Goal: Information Seeking & Learning: Learn about a topic

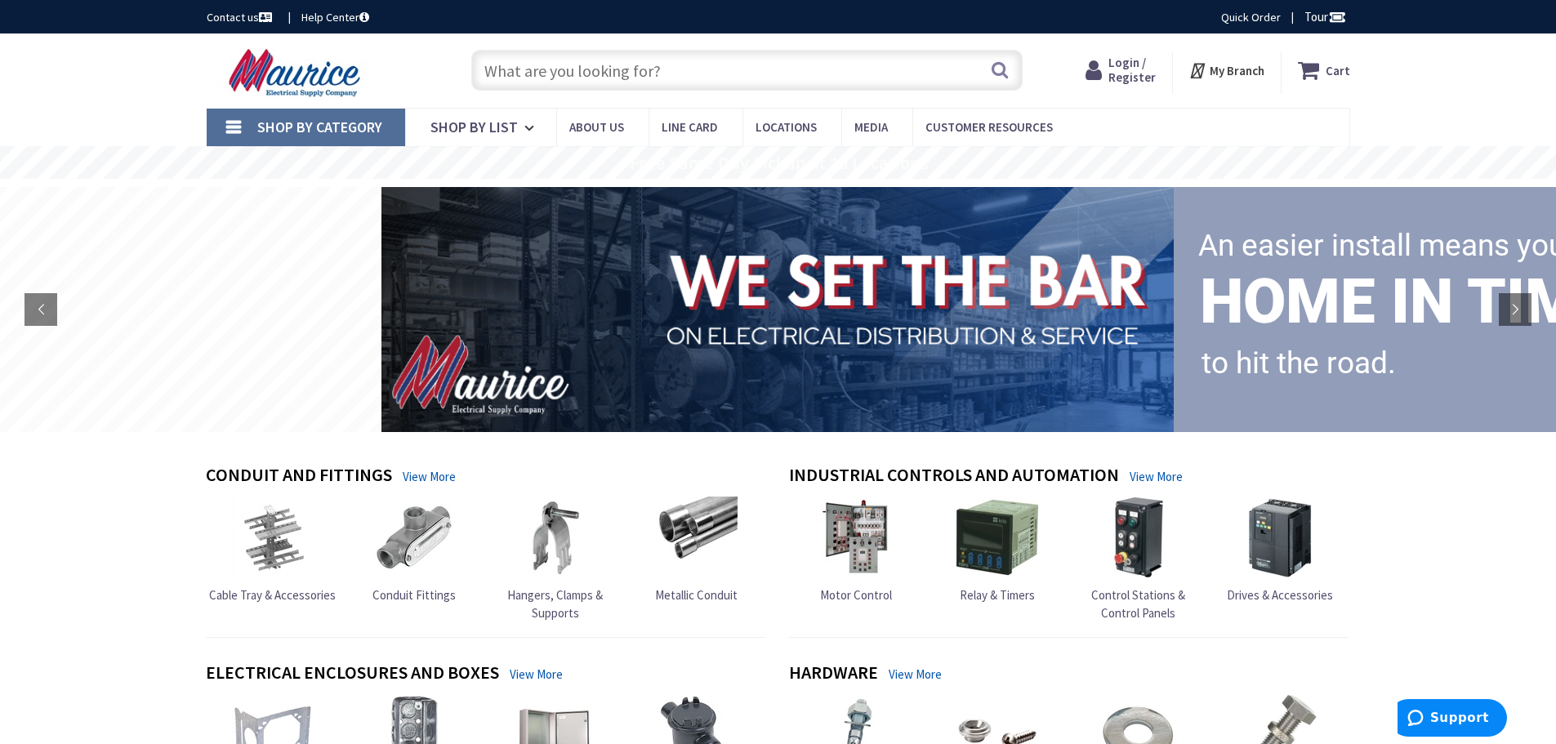
click at [1132, 74] on span "Login / Register" at bounding box center [1131, 70] width 47 height 30
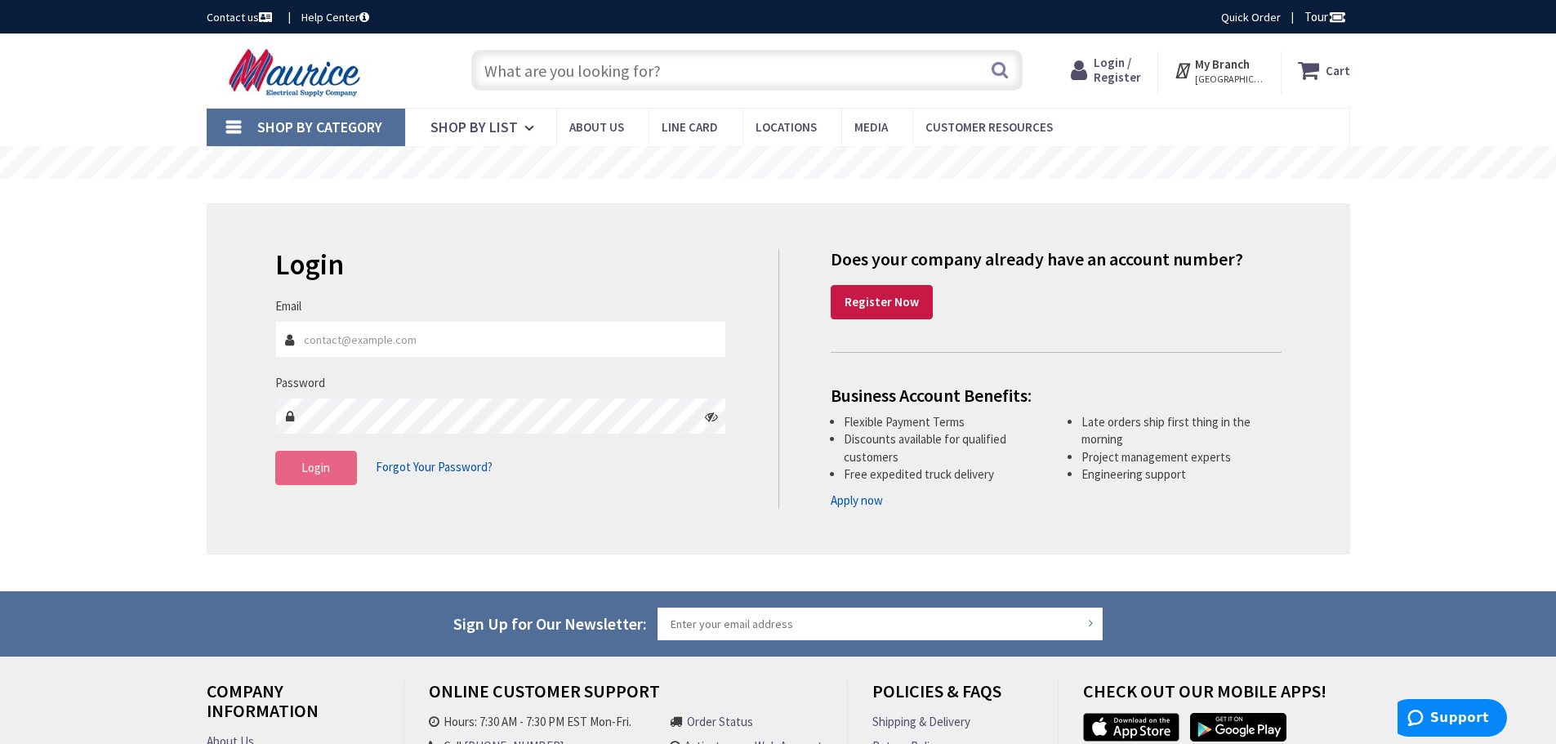
type input "[EMAIL_ADDRESS][DOMAIN_NAME]"
click at [314, 481] on button "Login" at bounding box center [316, 468] width 82 height 34
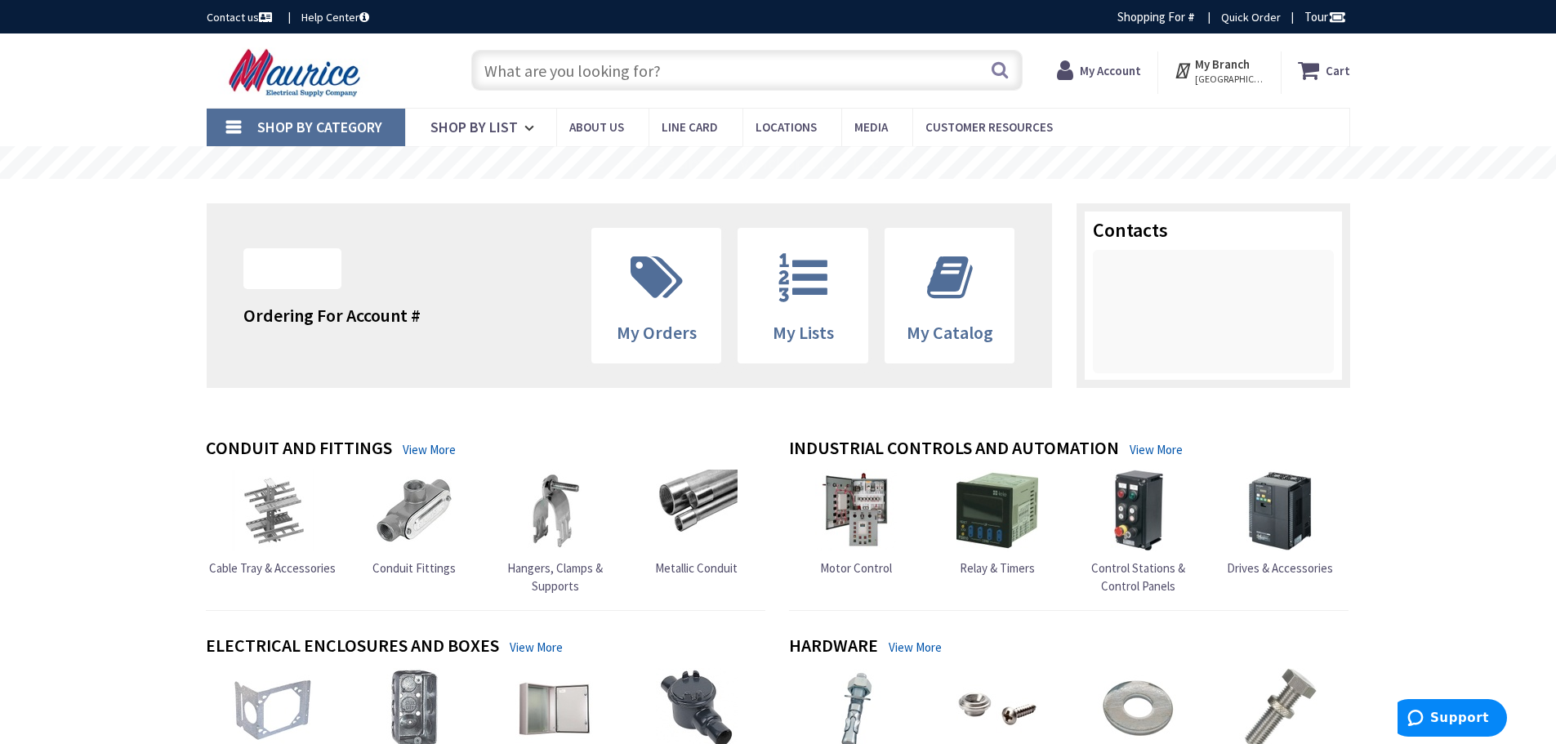
click at [236, 125] on link "Shop By Category" at bounding box center [306, 128] width 198 height 38
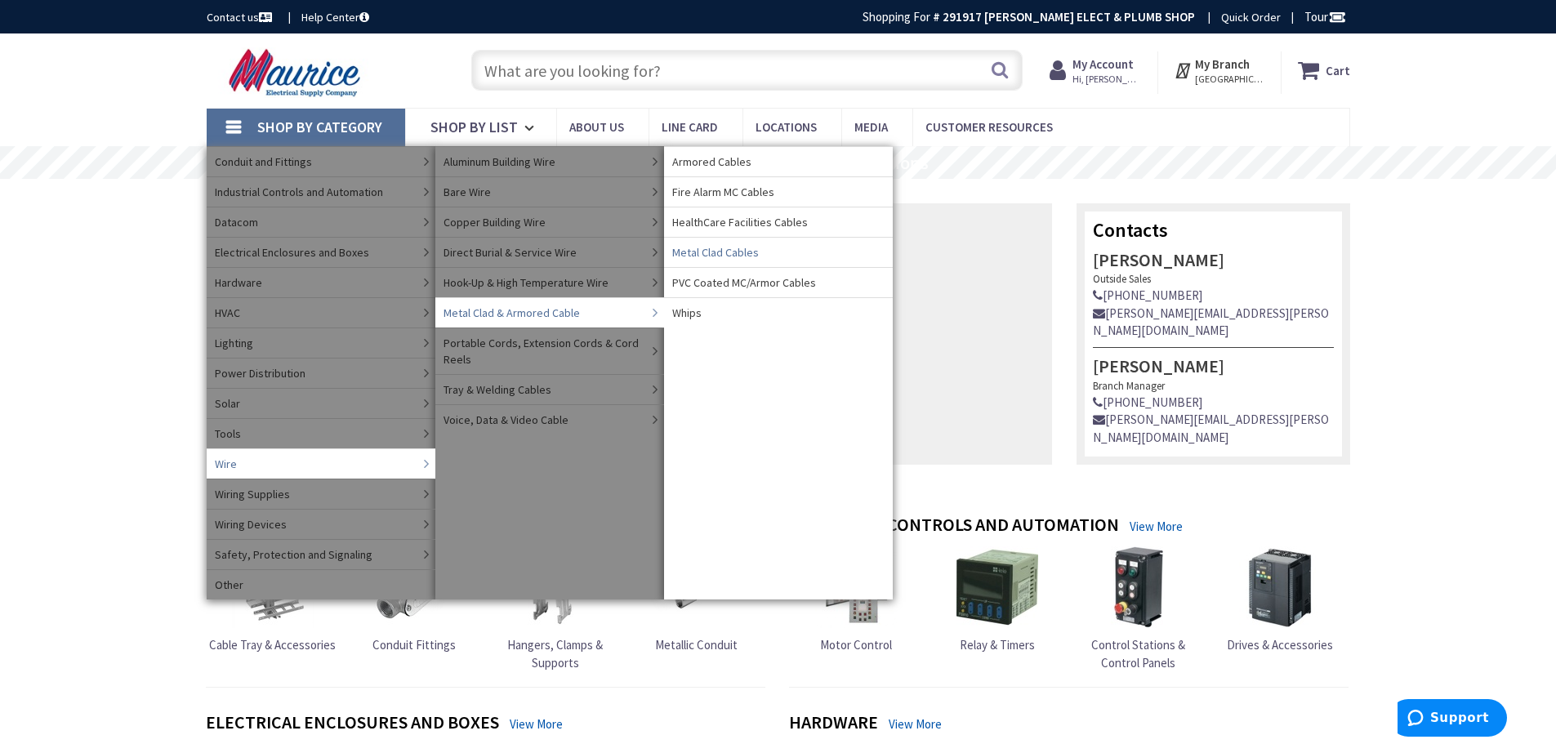
click at [750, 256] on span "Metal Clad Cables" at bounding box center [715, 252] width 87 height 16
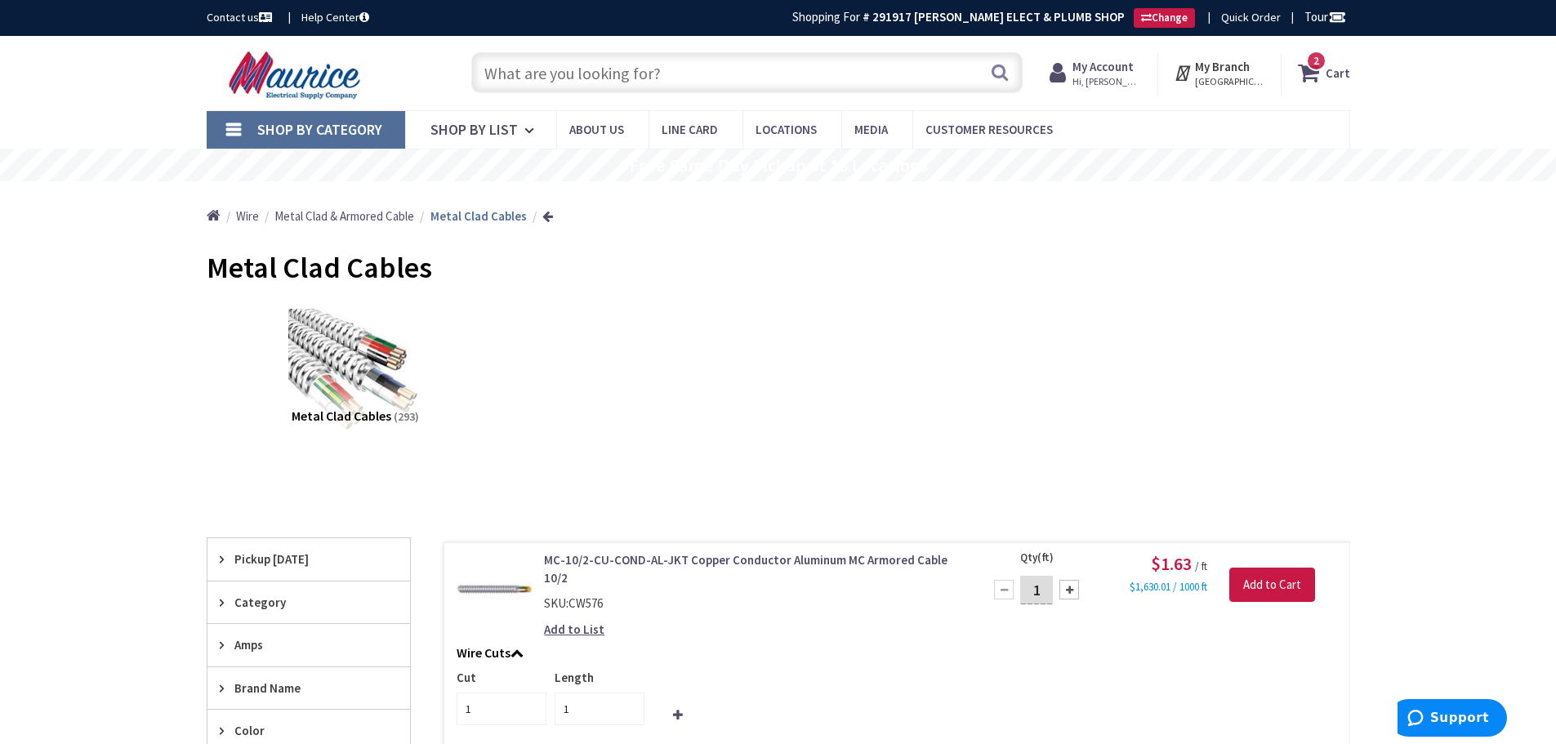
click at [253, 130] on link "Shop By Category" at bounding box center [306, 130] width 198 height 38
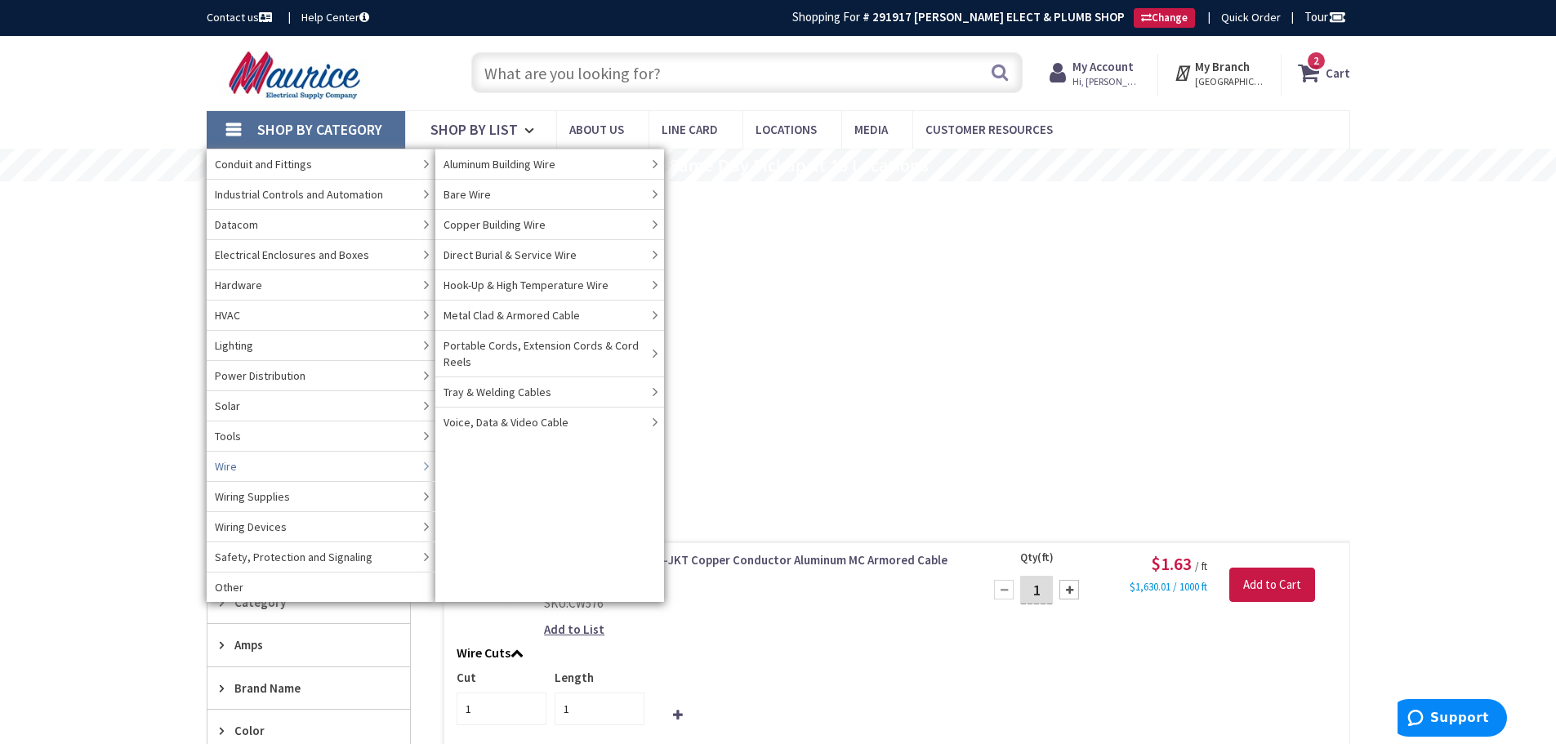
click at [240, 464] on link "Wire" at bounding box center [321, 466] width 229 height 30
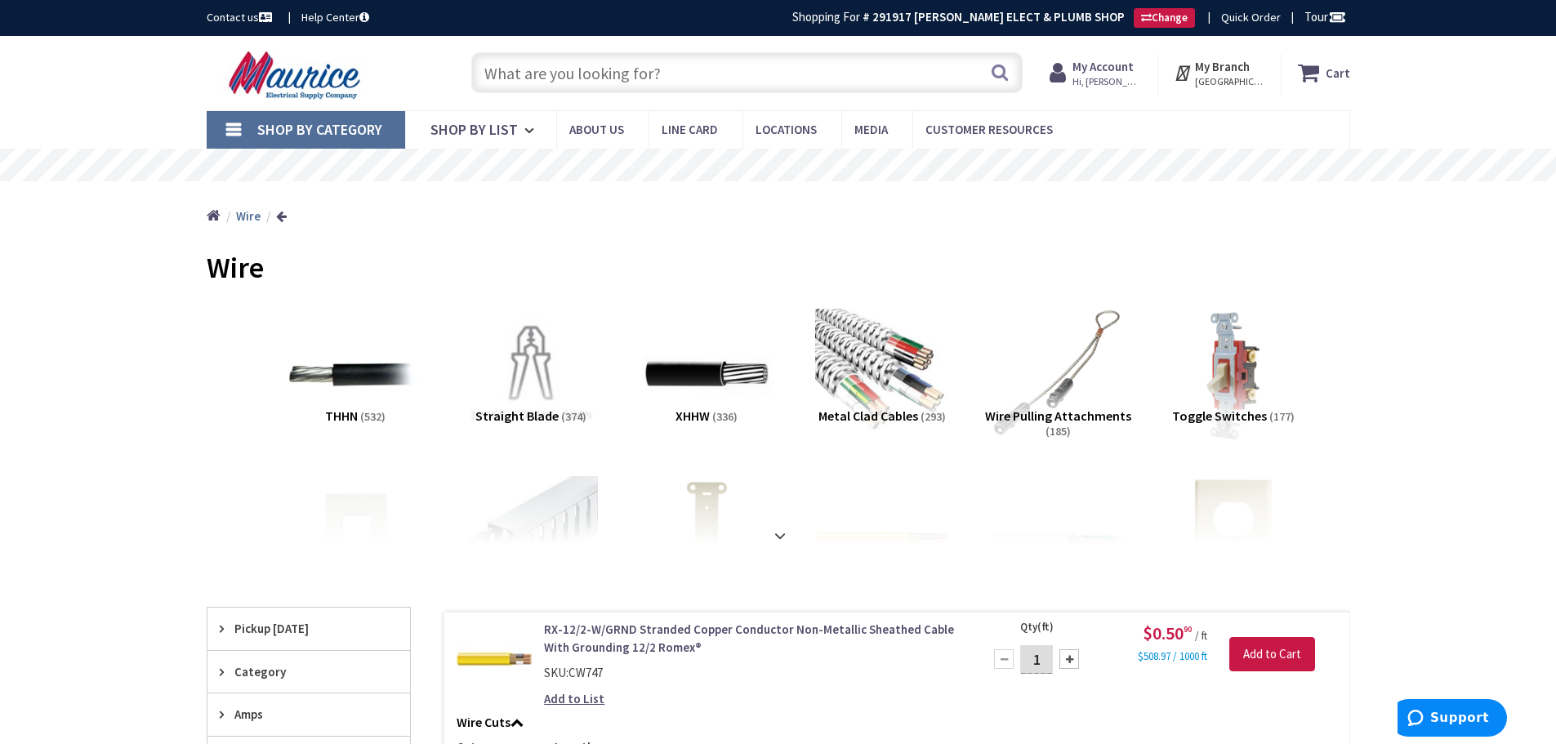
click at [238, 125] on link "Shop By Category" at bounding box center [306, 130] width 198 height 38
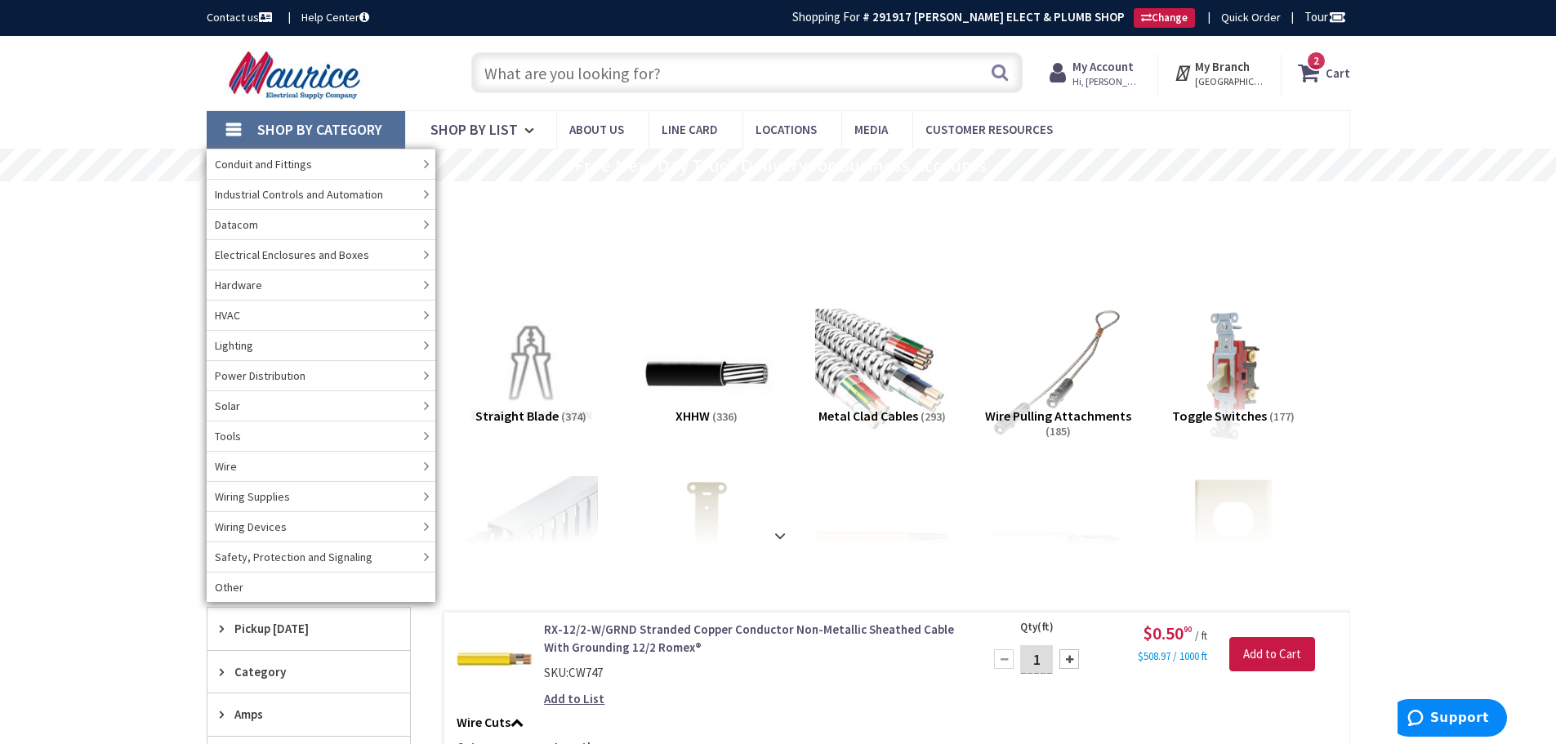
click at [624, 70] on input "text" at bounding box center [746, 72] width 551 height 41
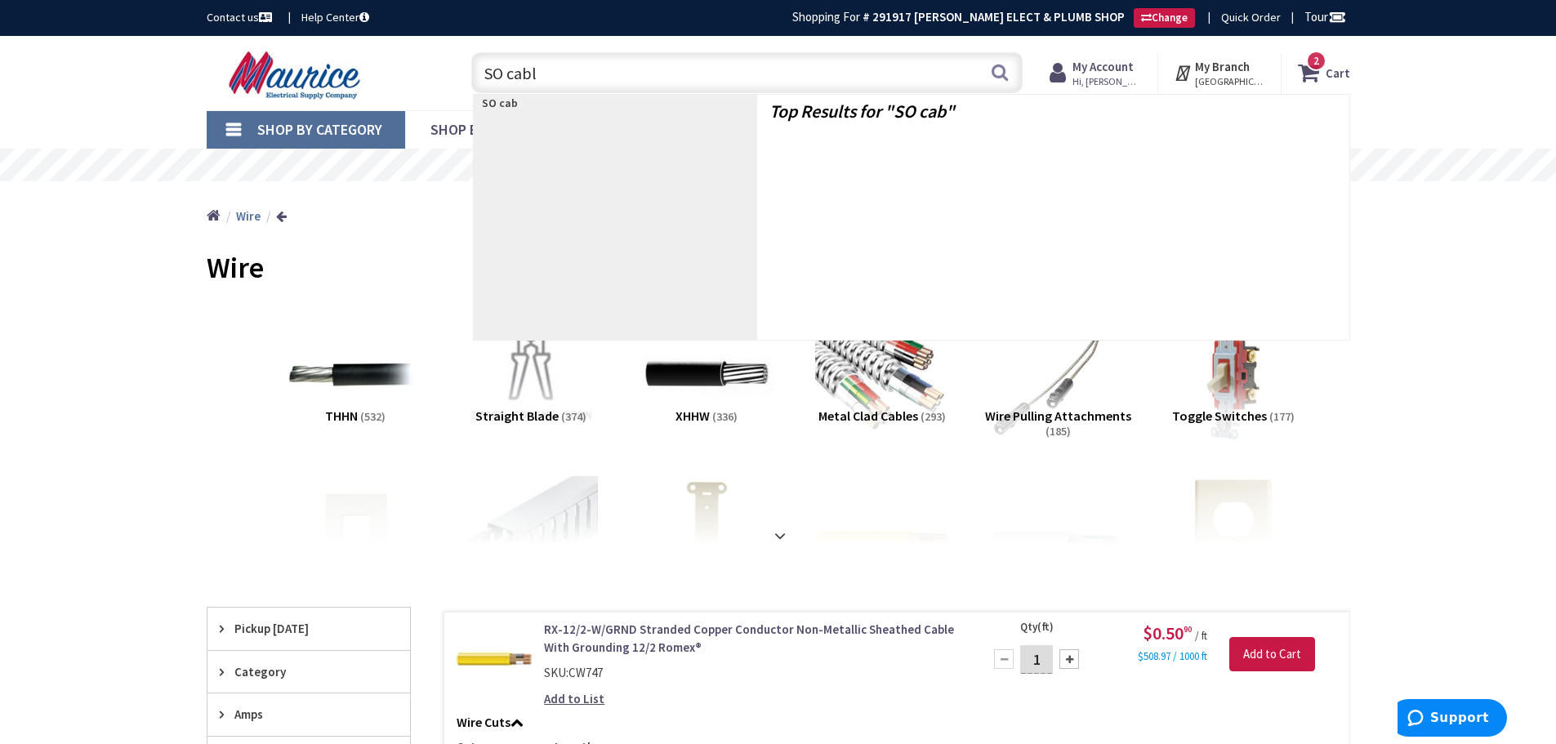
type input "SO cable"
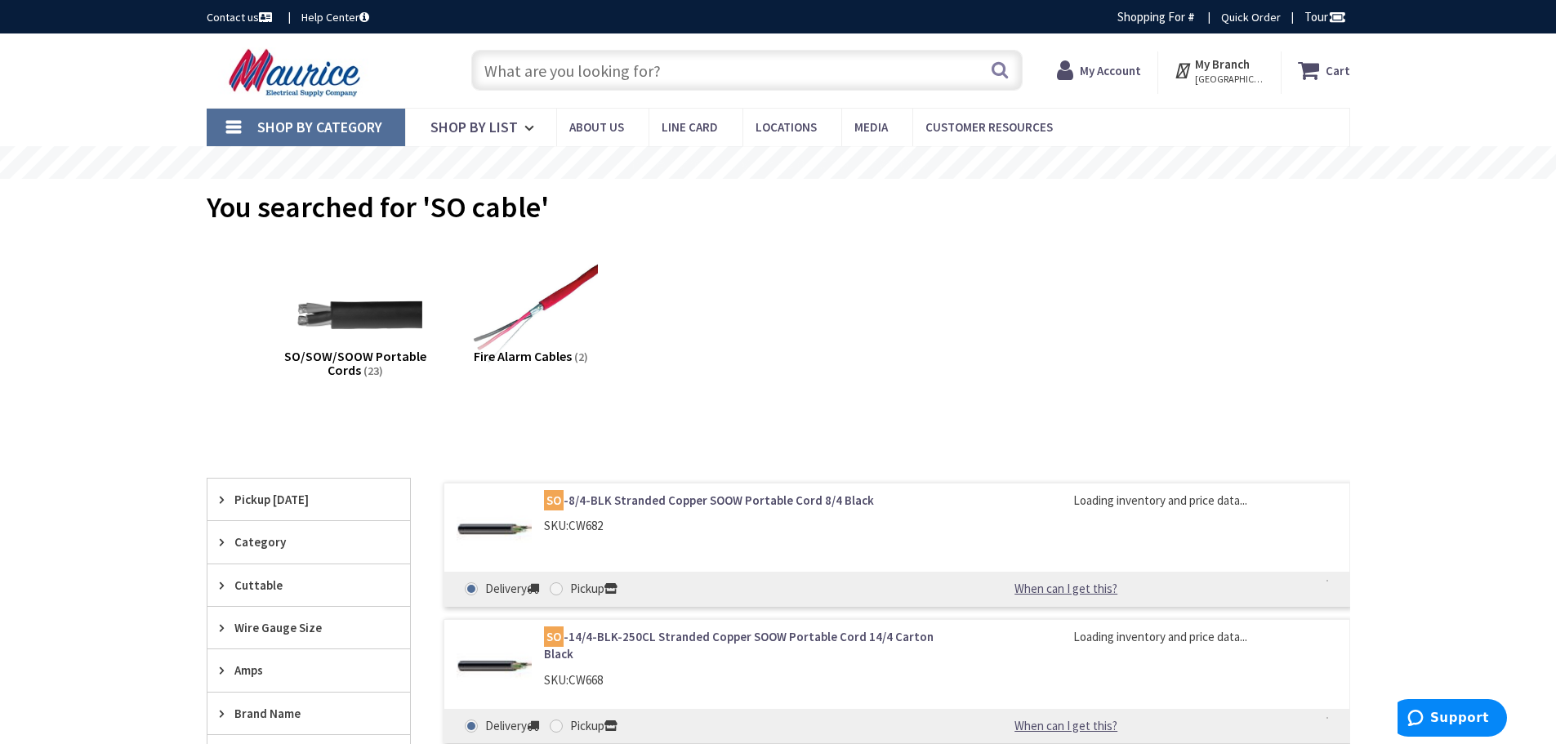
click at [367, 351] on span "SO/SOW/SOOW Portable Cords" at bounding box center [355, 363] width 142 height 31
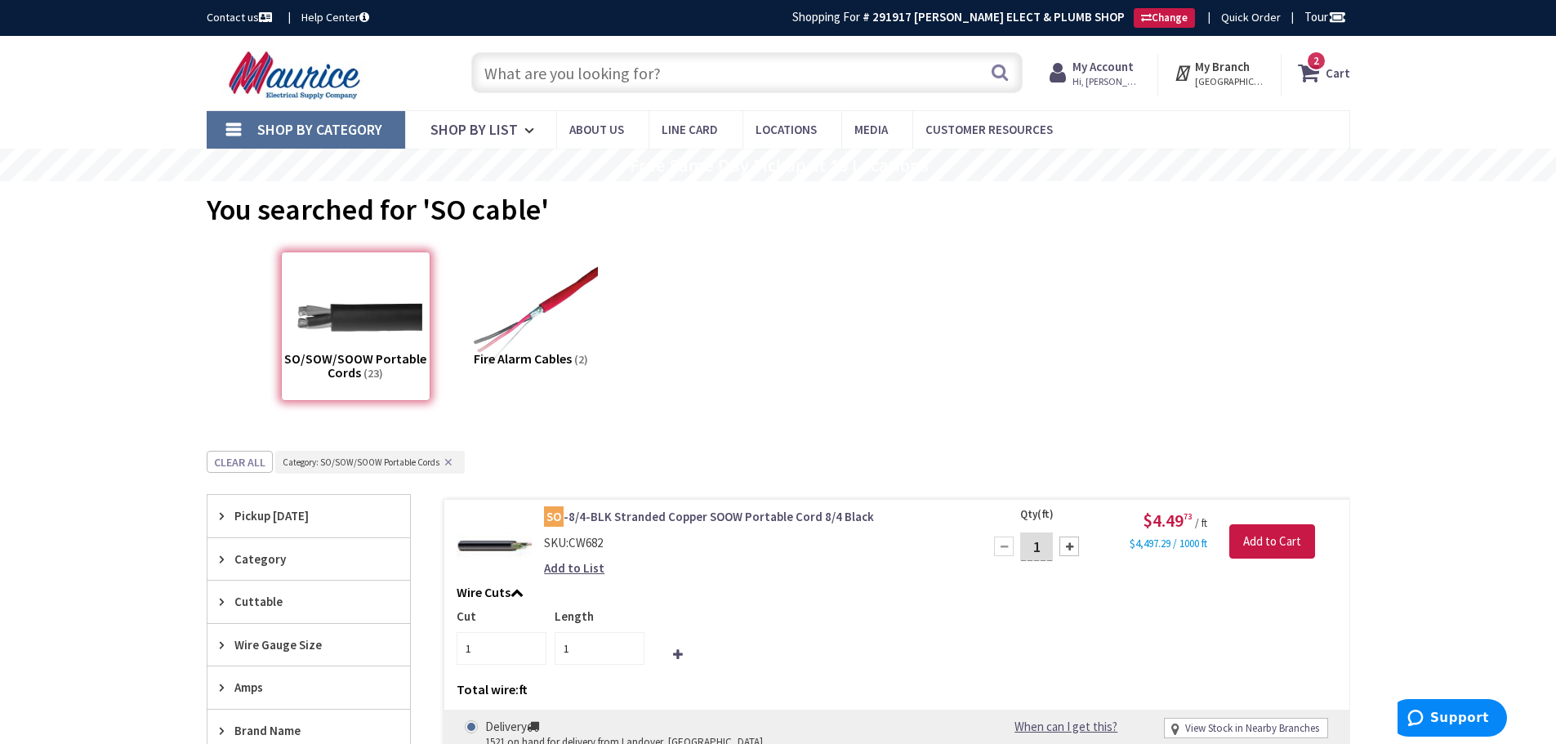
click at [652, 72] on input "text" at bounding box center [746, 72] width 551 height 41
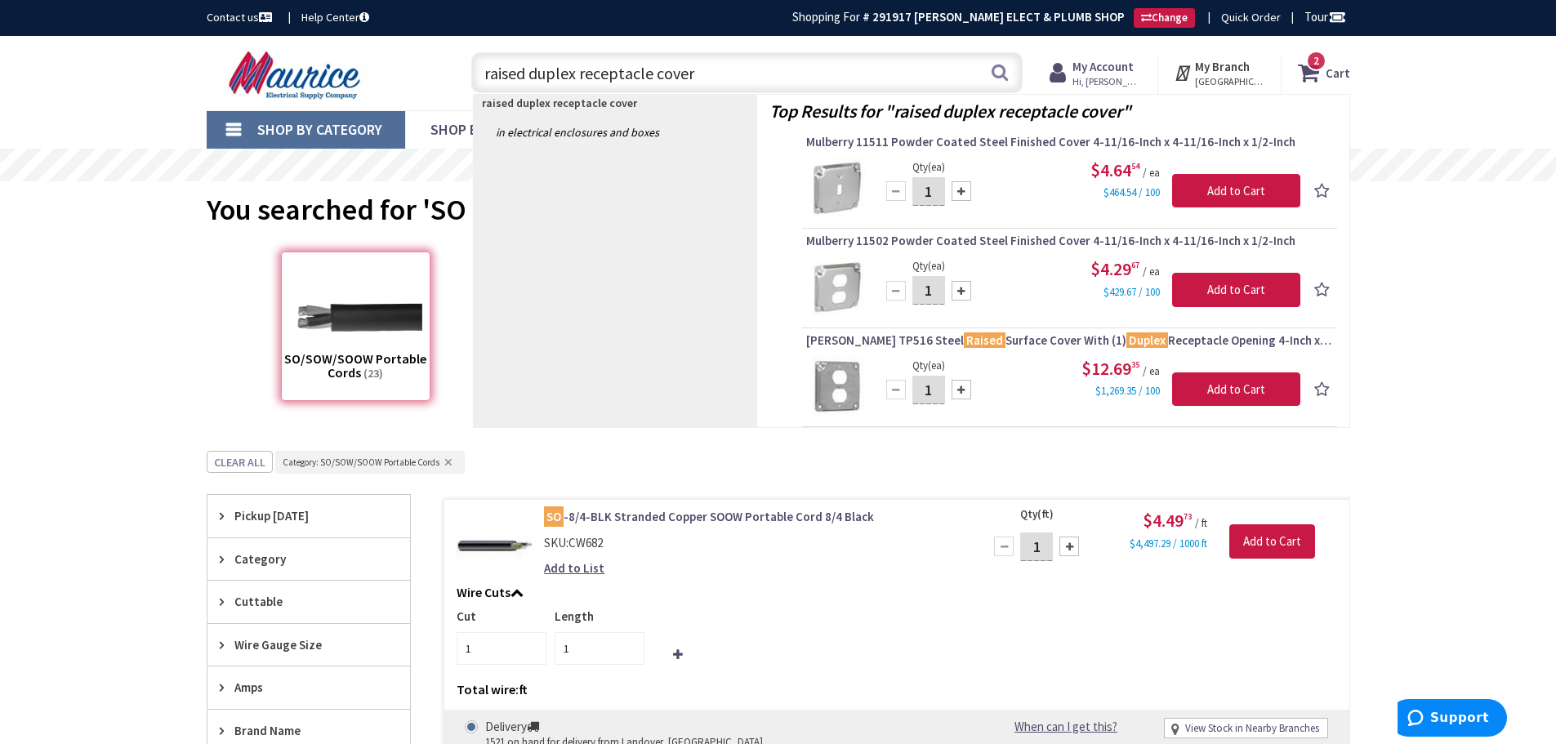
type input "raised duplex receptacle covers"
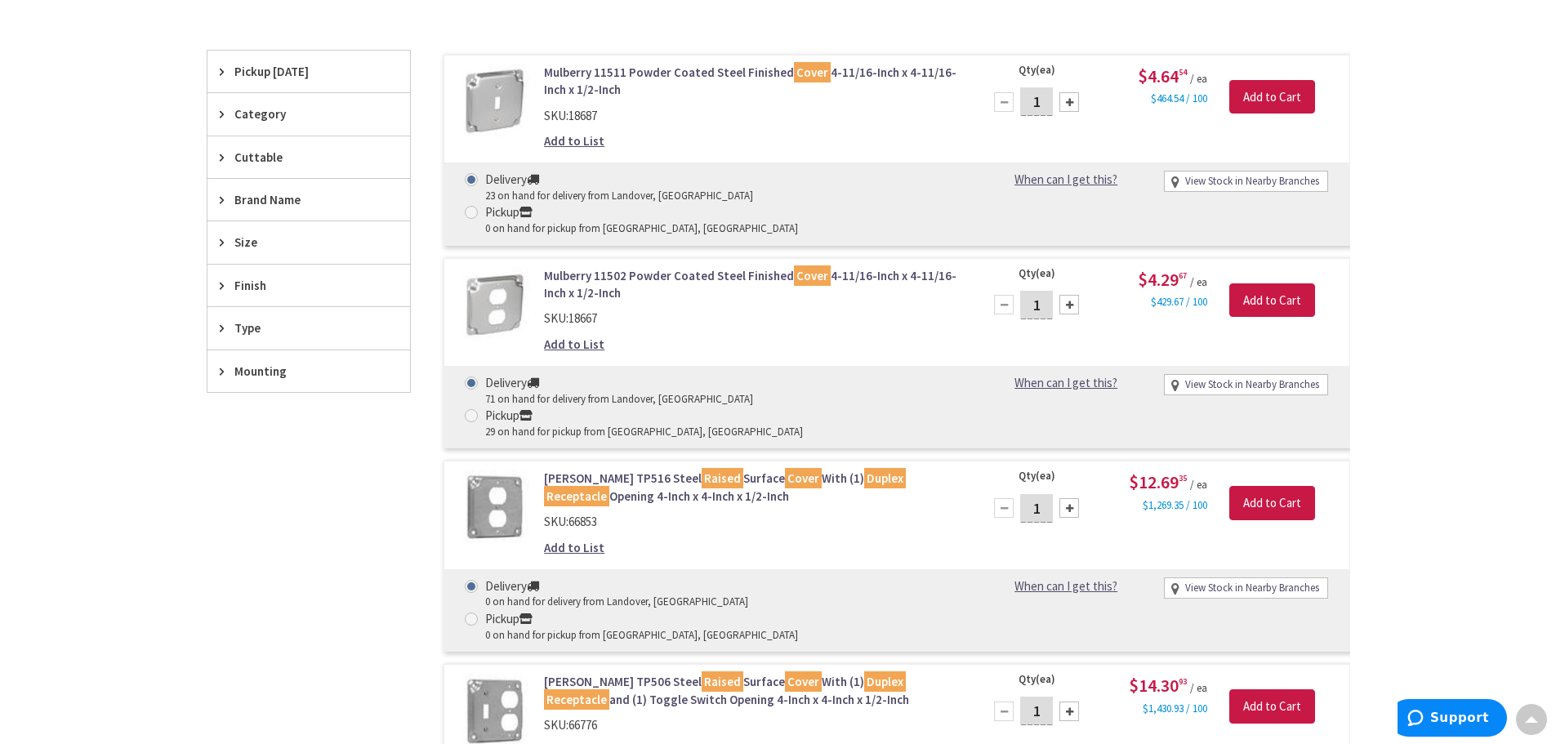
scroll to position [101, 0]
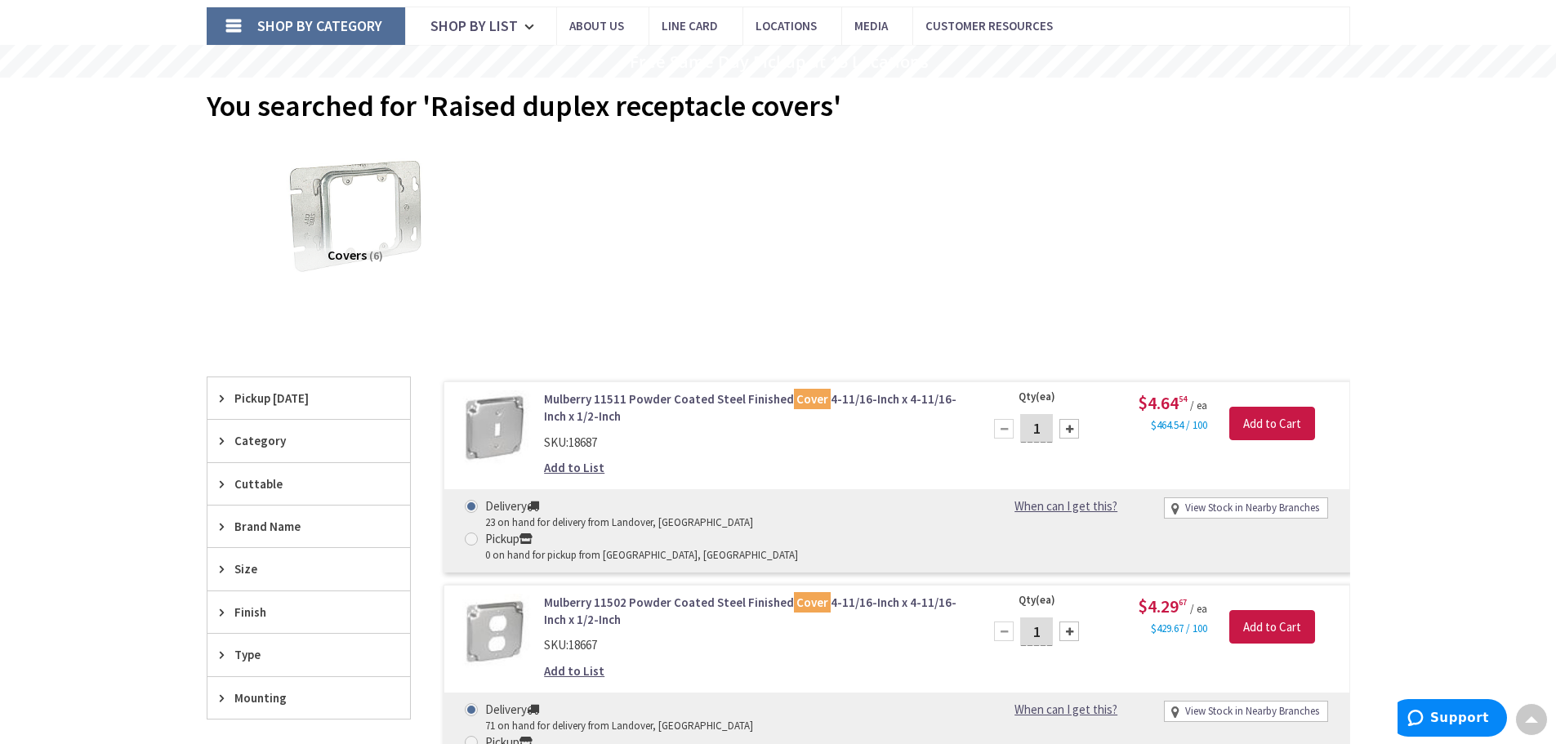
click at [349, 228] on img at bounding box center [355, 214] width 148 height 148
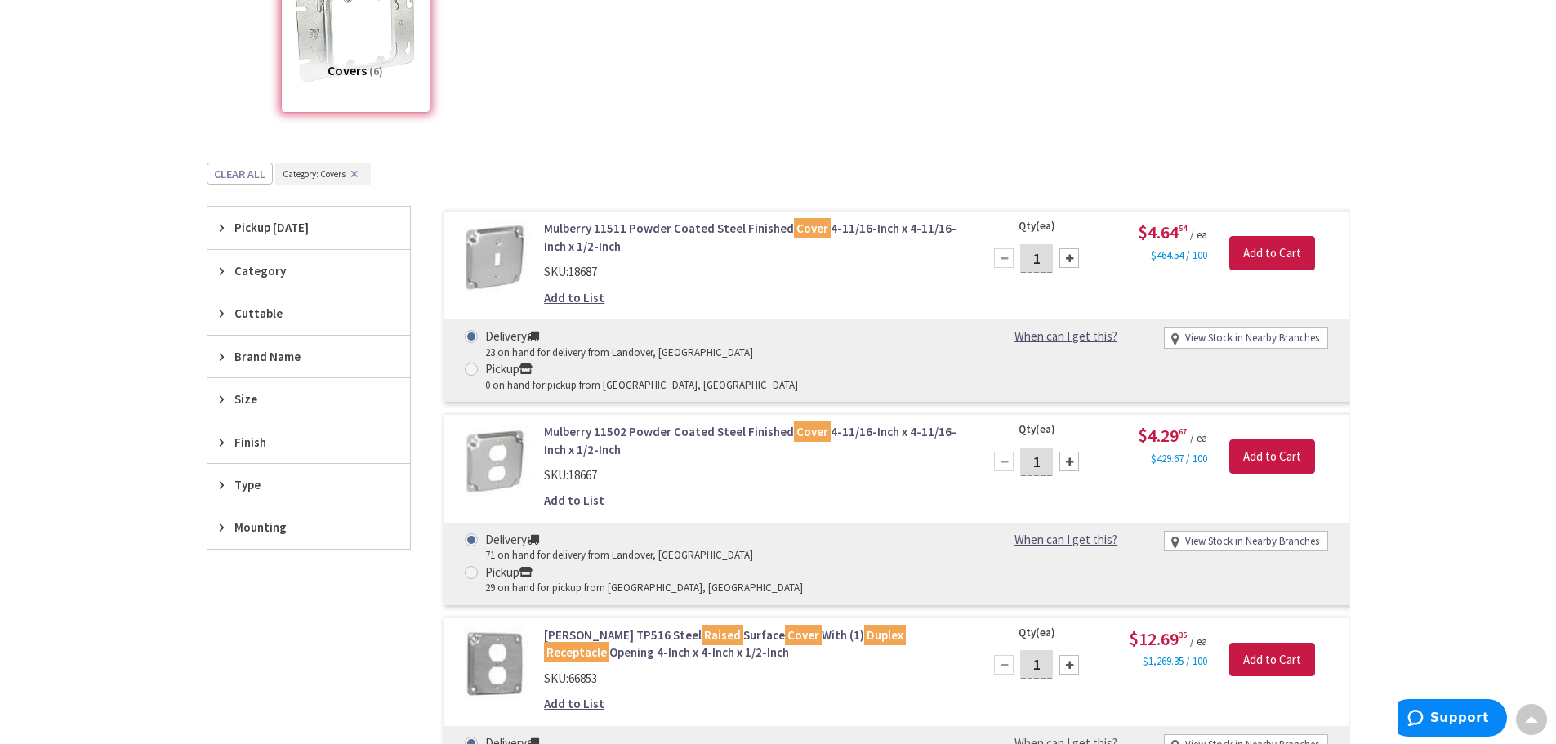
scroll to position [287, 0]
click at [252, 276] on span "Category" at bounding box center [300, 271] width 133 height 17
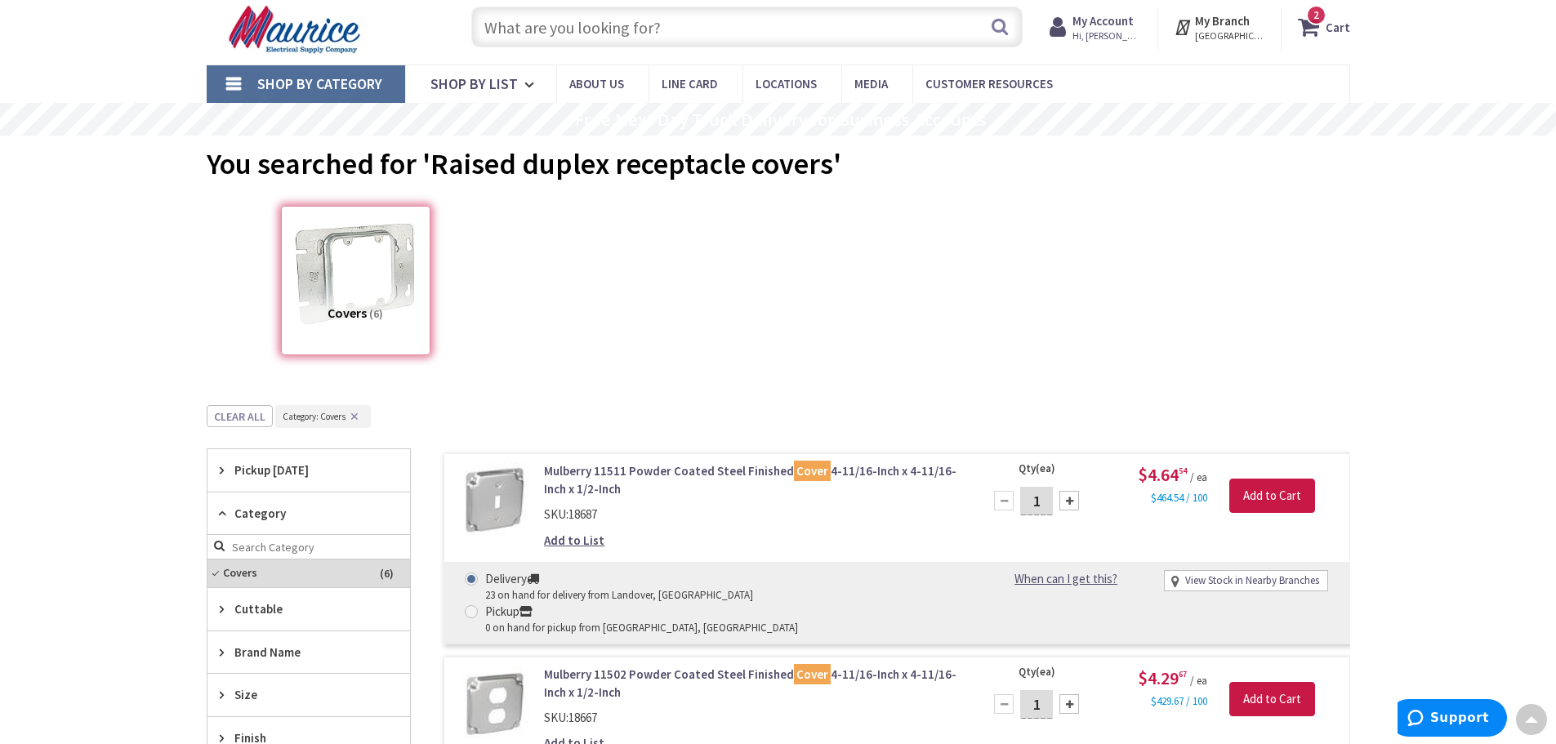
scroll to position [42, 0]
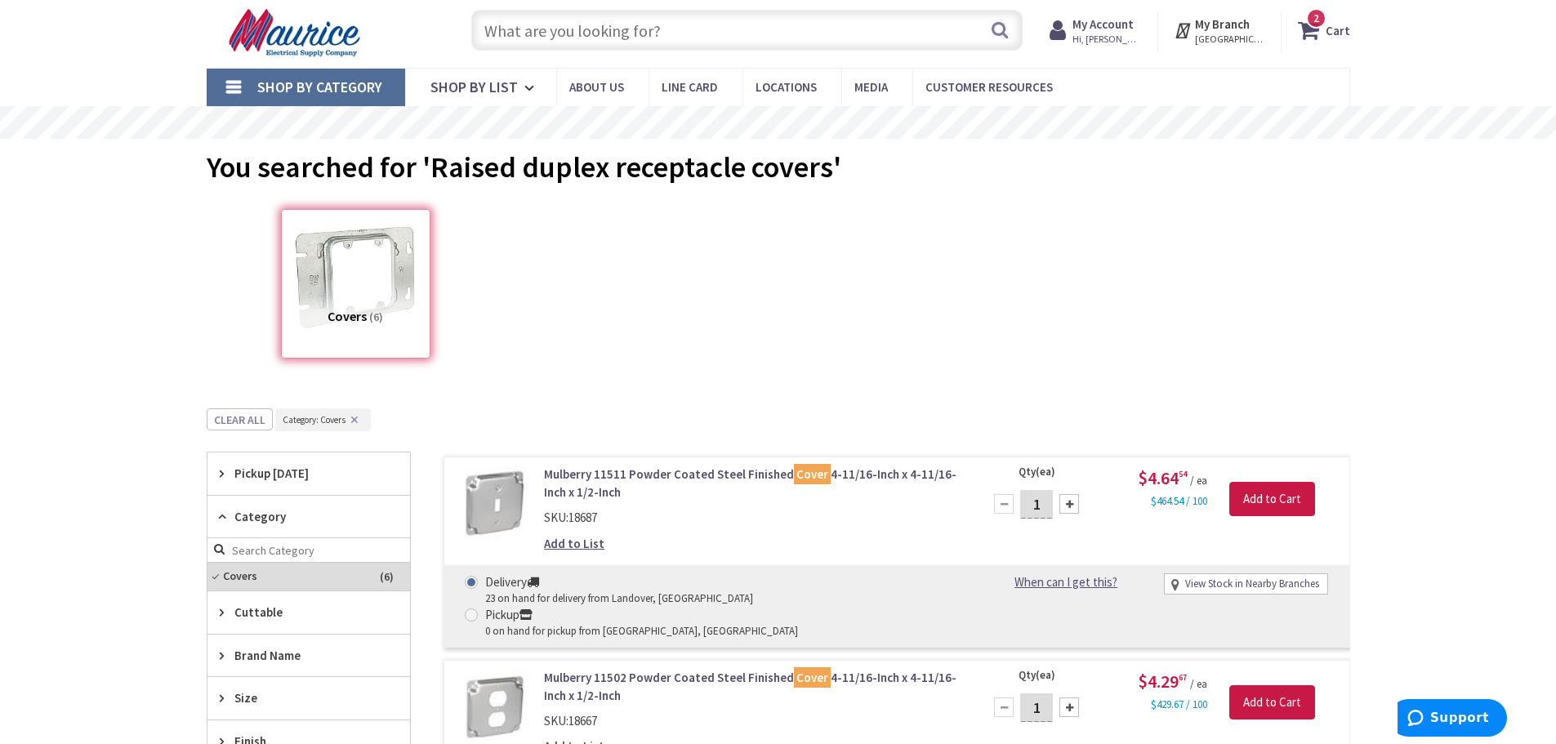
click at [568, 36] on input "text" at bounding box center [746, 30] width 551 height 41
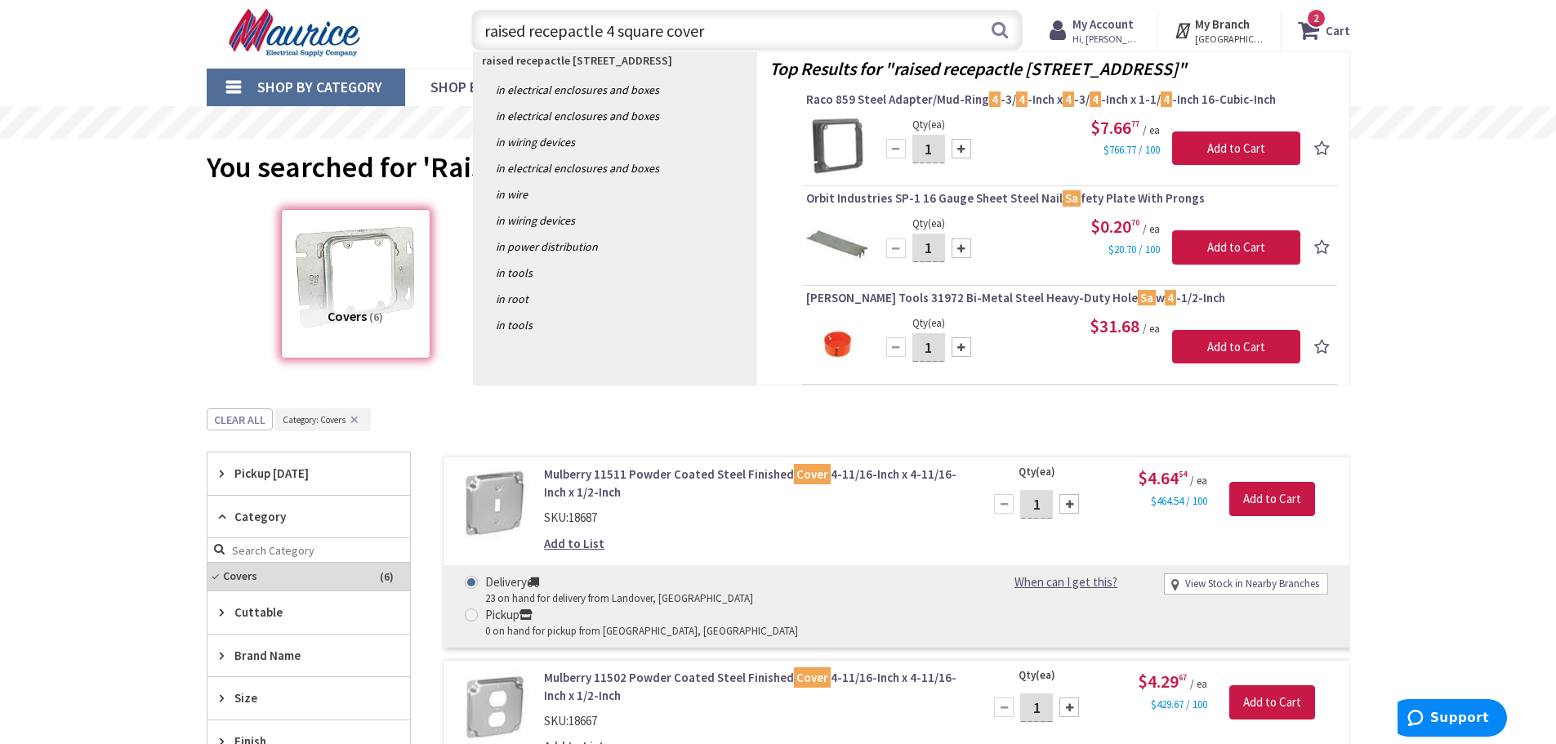
type input "raised recepactle 4 square covers"
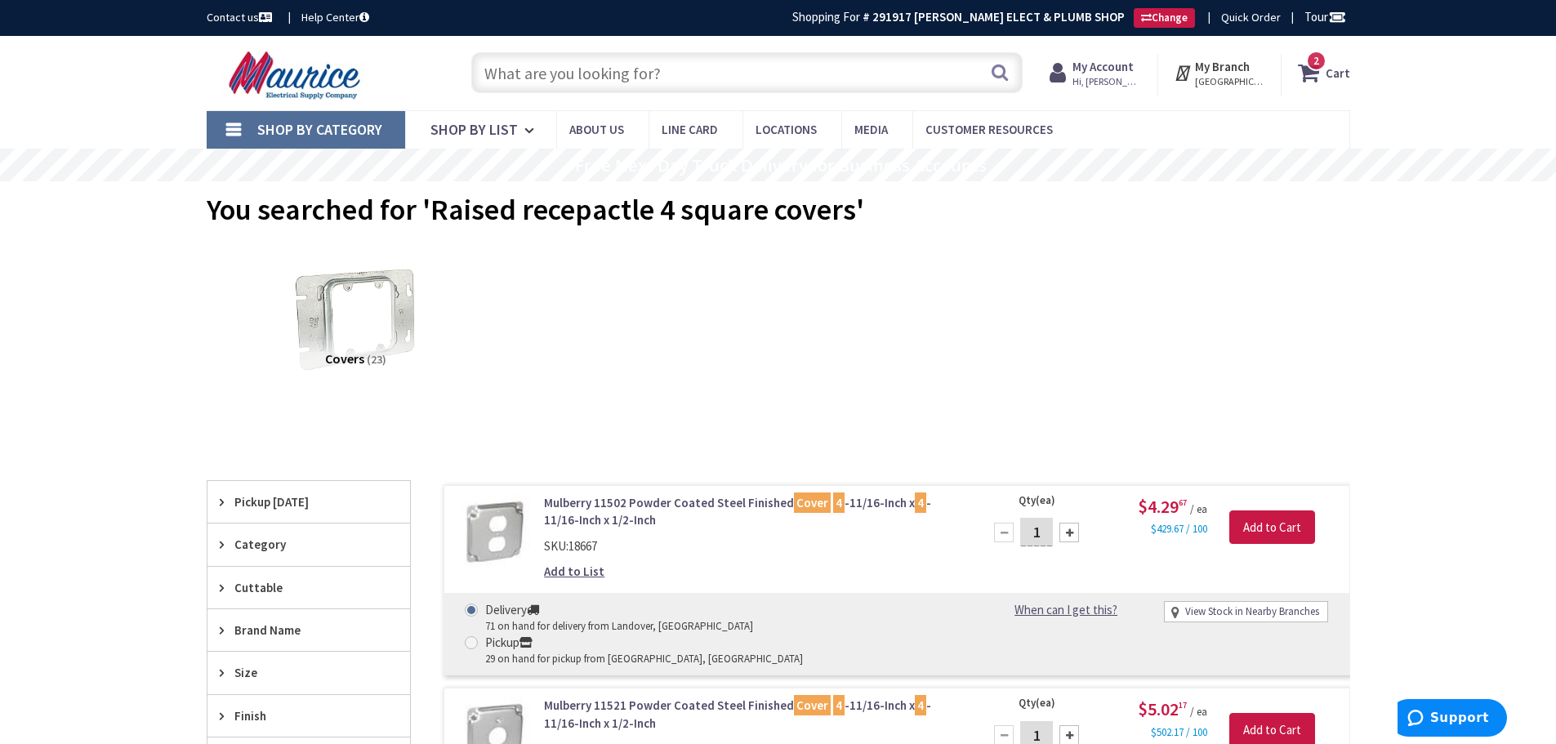
click at [565, 65] on input "text" at bounding box center [746, 72] width 551 height 41
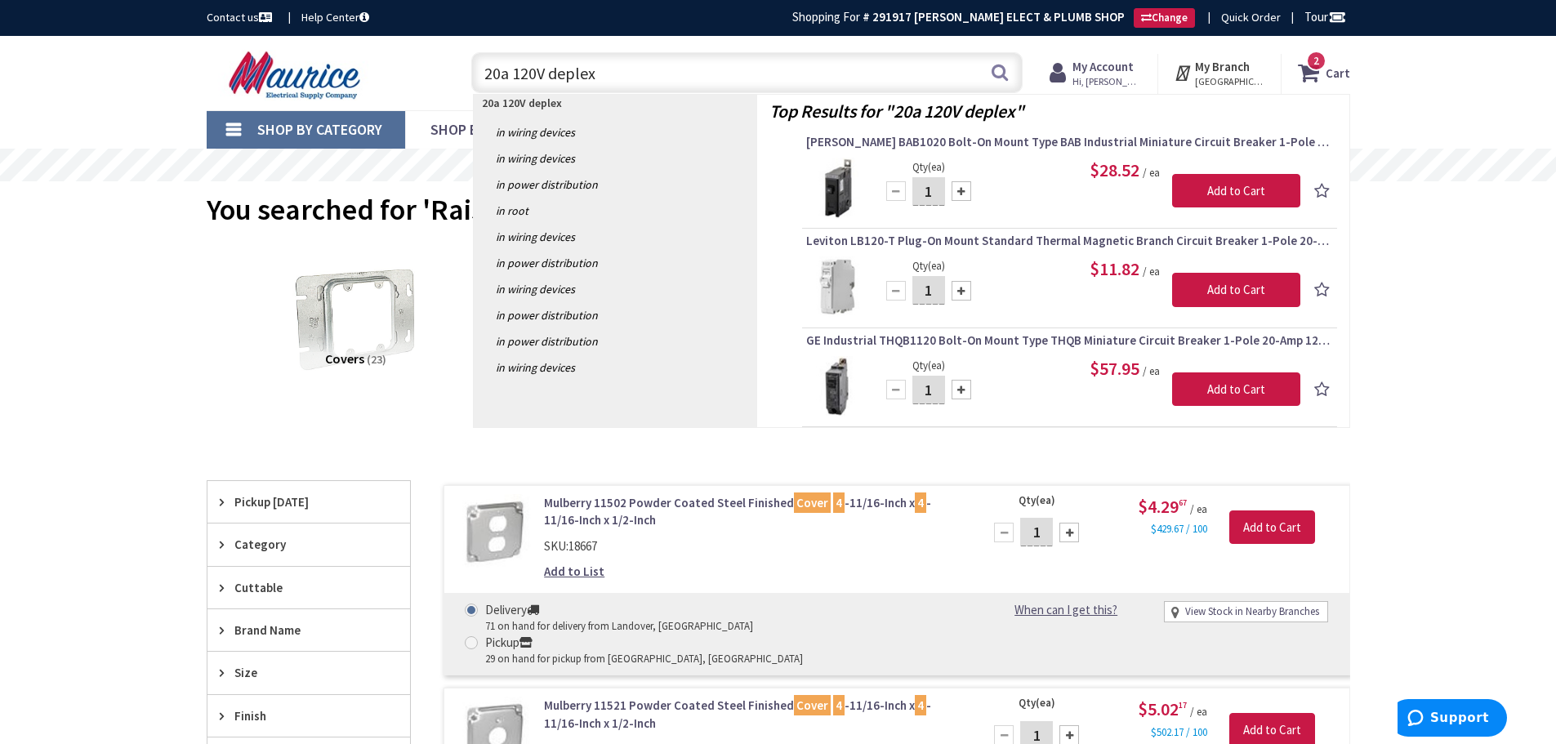
type input "20a 120V deplexs"
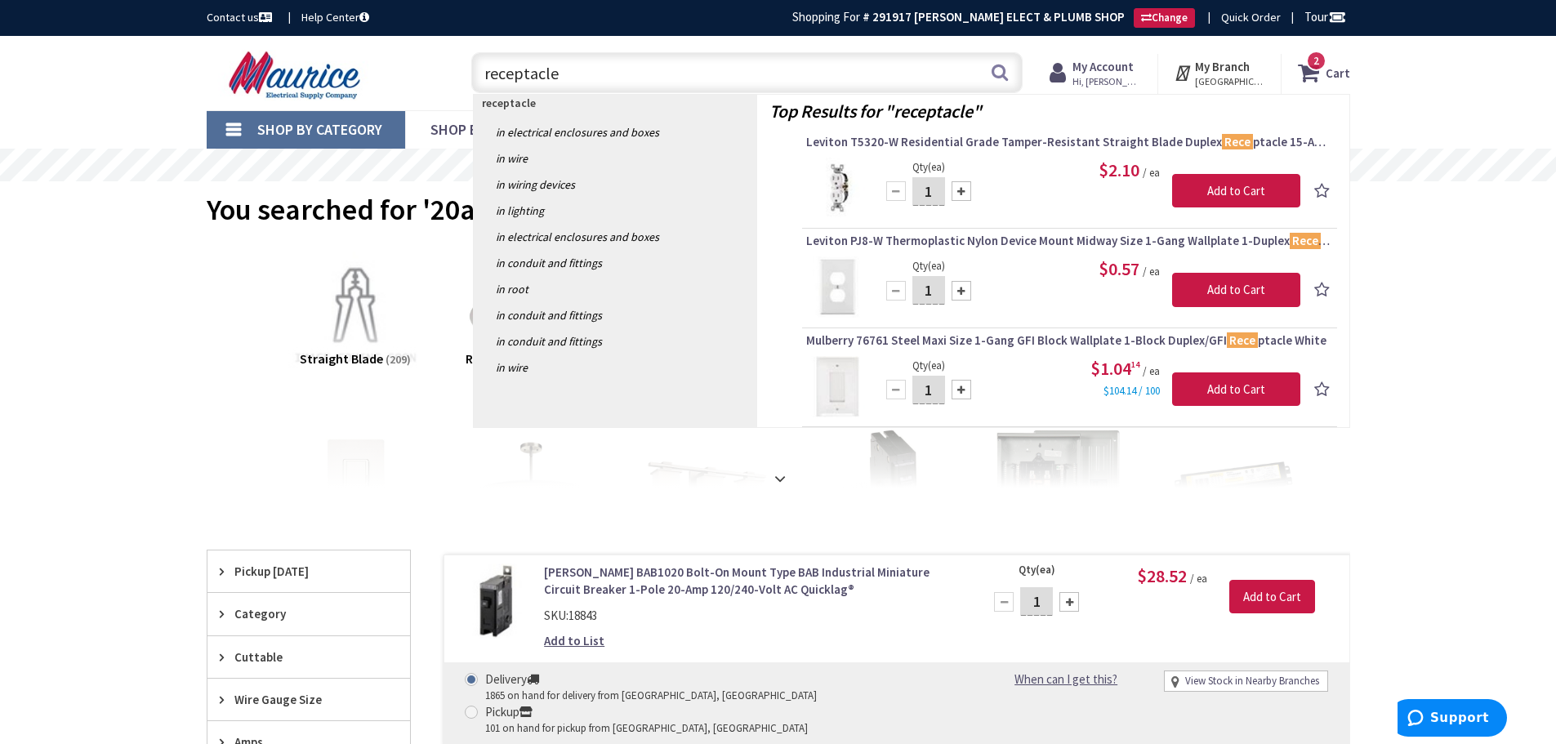
type input "receptacles"
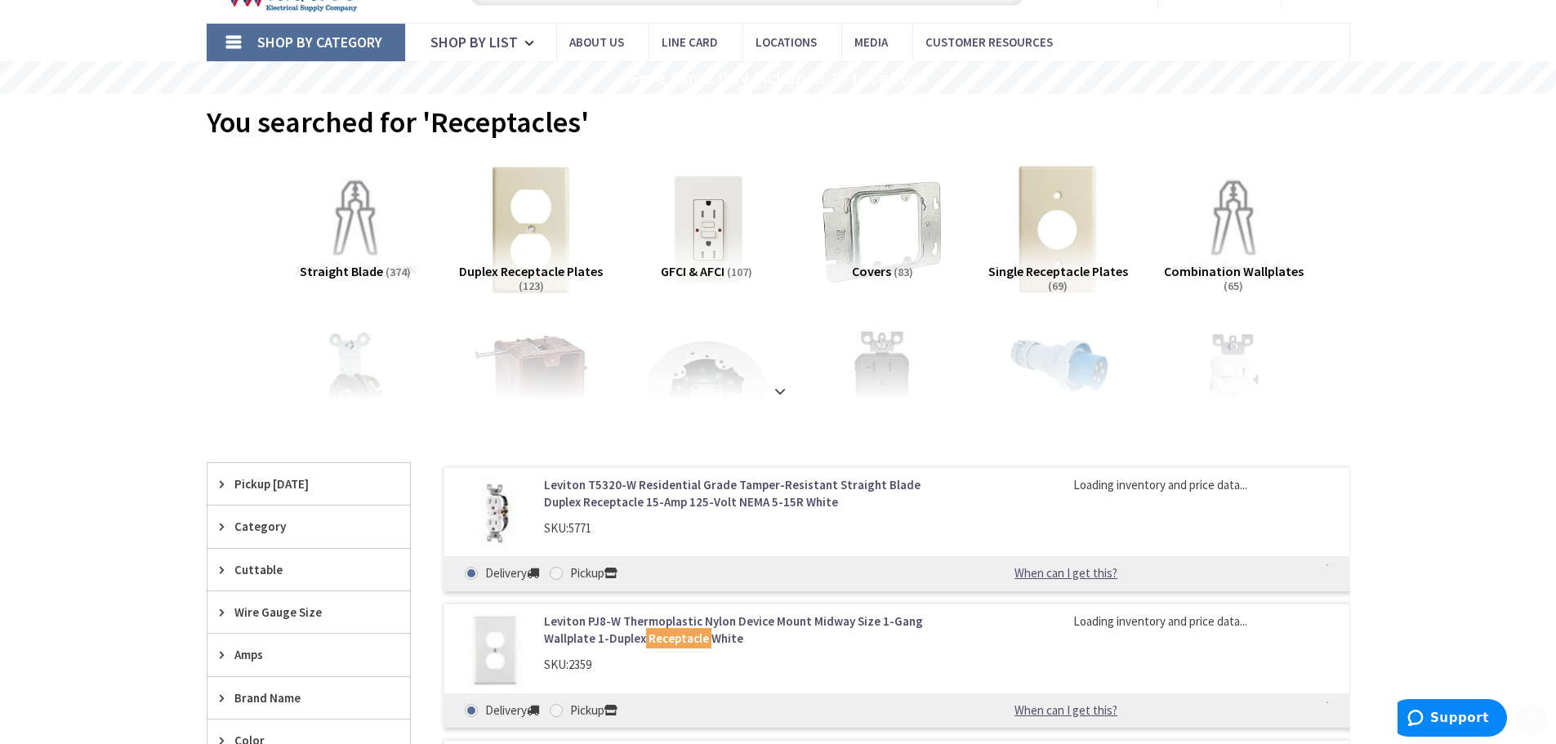
scroll to position [163, 0]
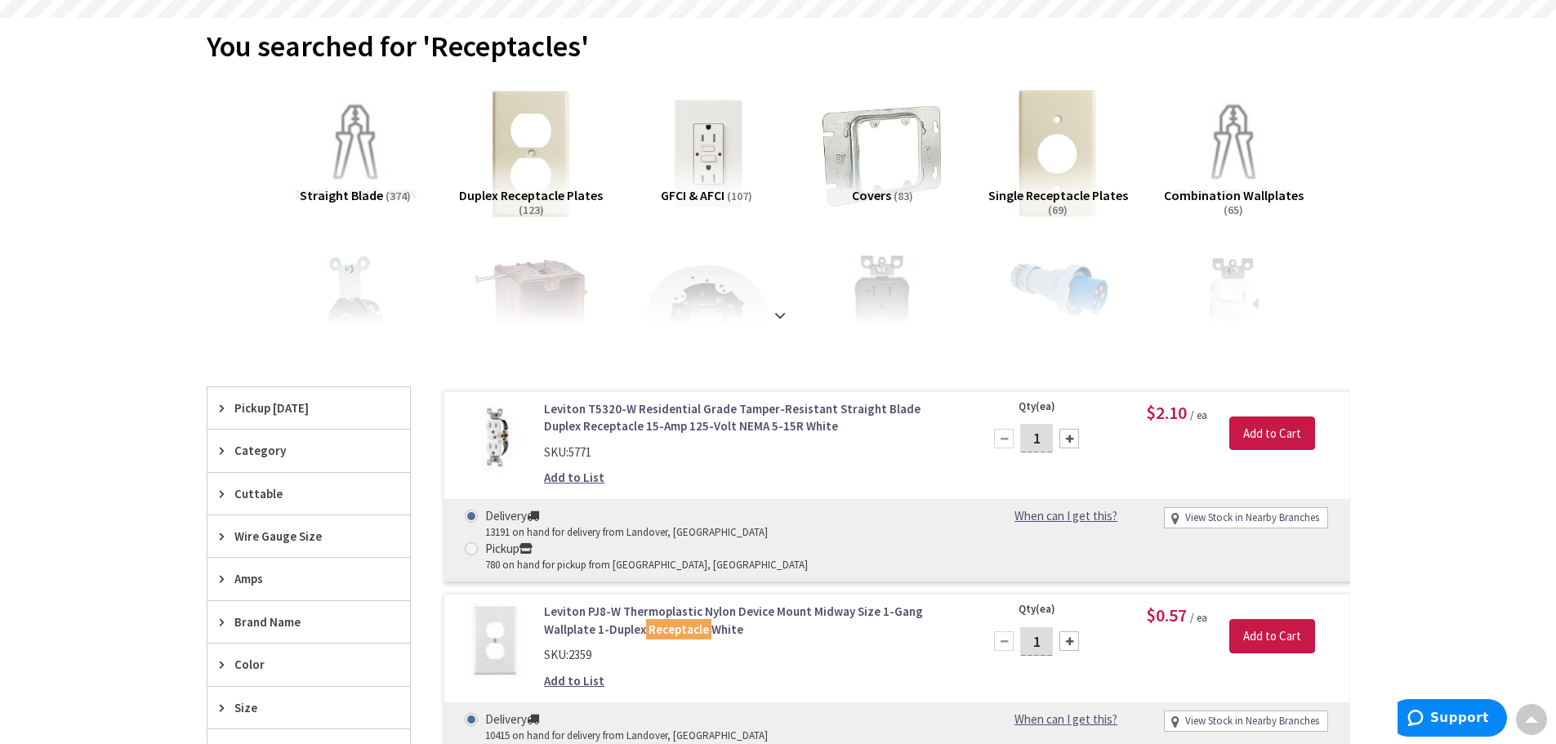
click at [888, 196] on span "Covers" at bounding box center [871, 195] width 39 height 16
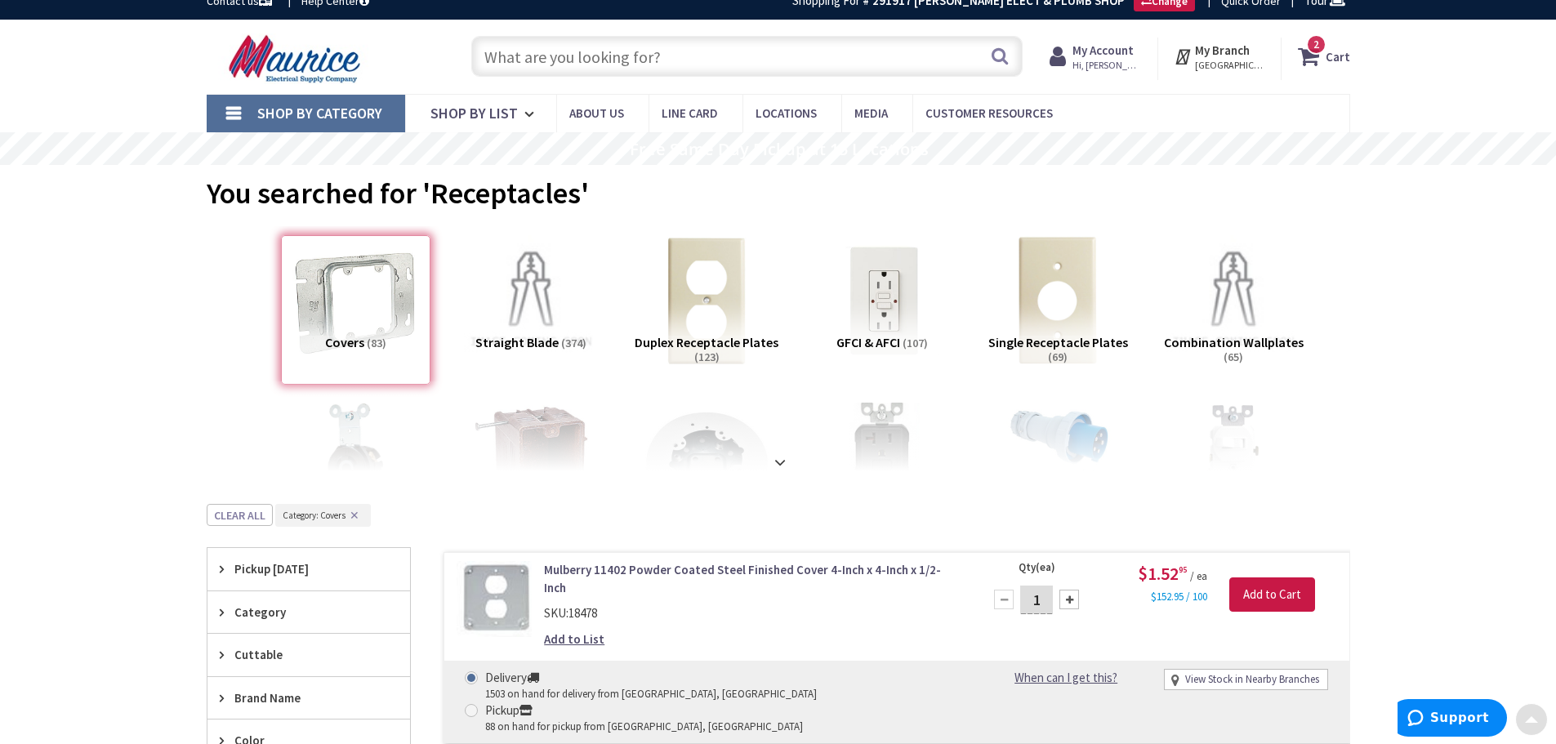
scroll to position [0, 0]
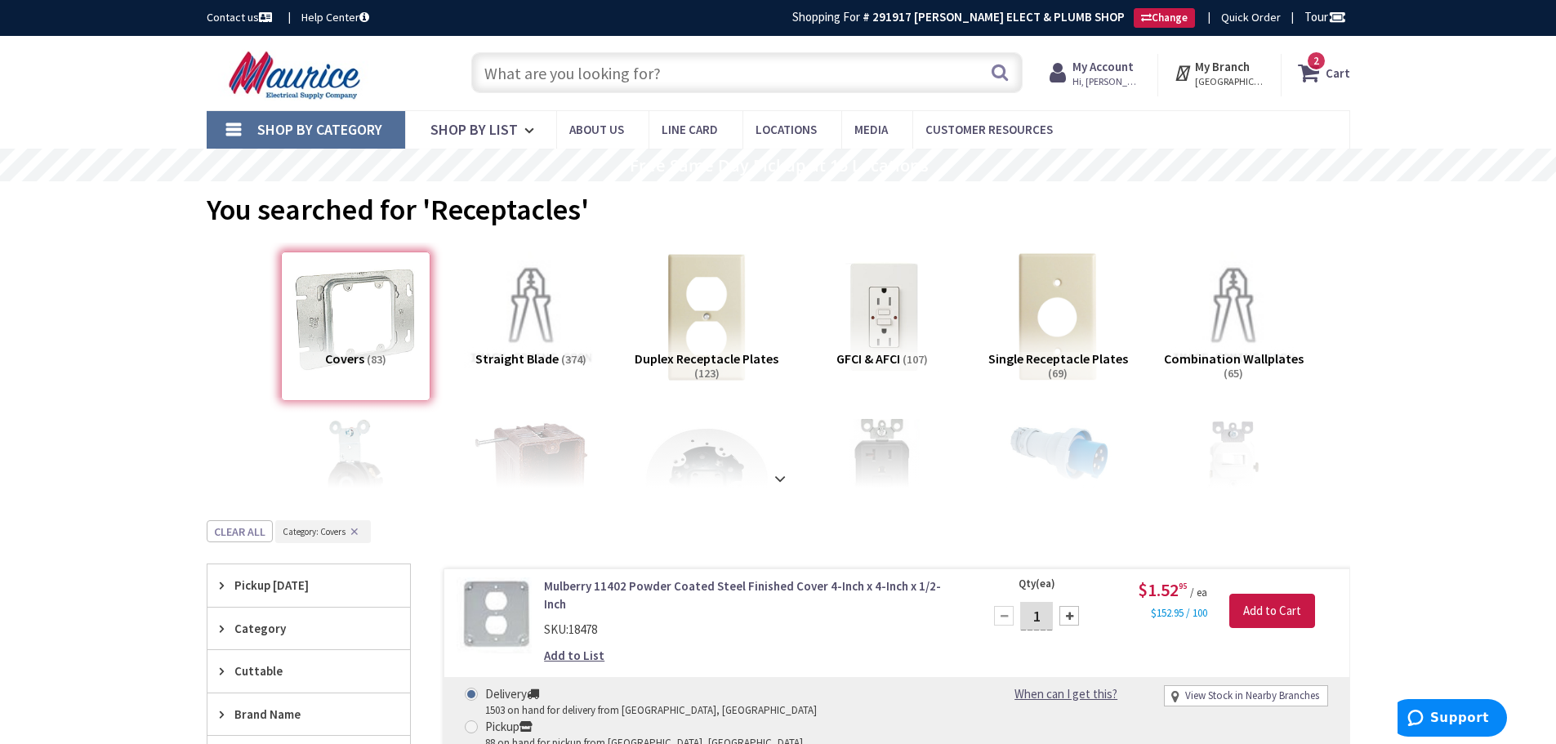
click at [535, 74] on input "text" at bounding box center [746, 72] width 551 height 41
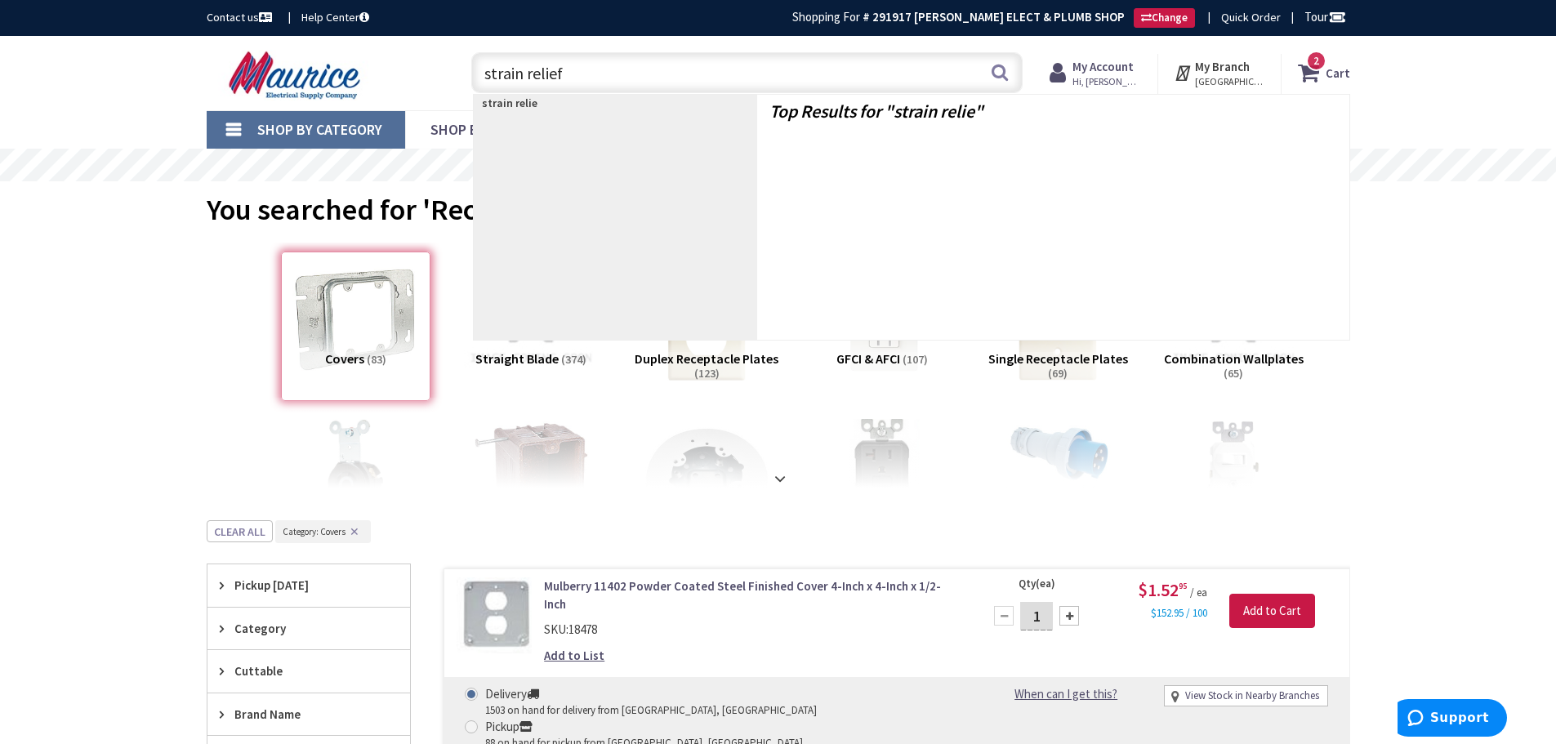
type input "strain reliefs"
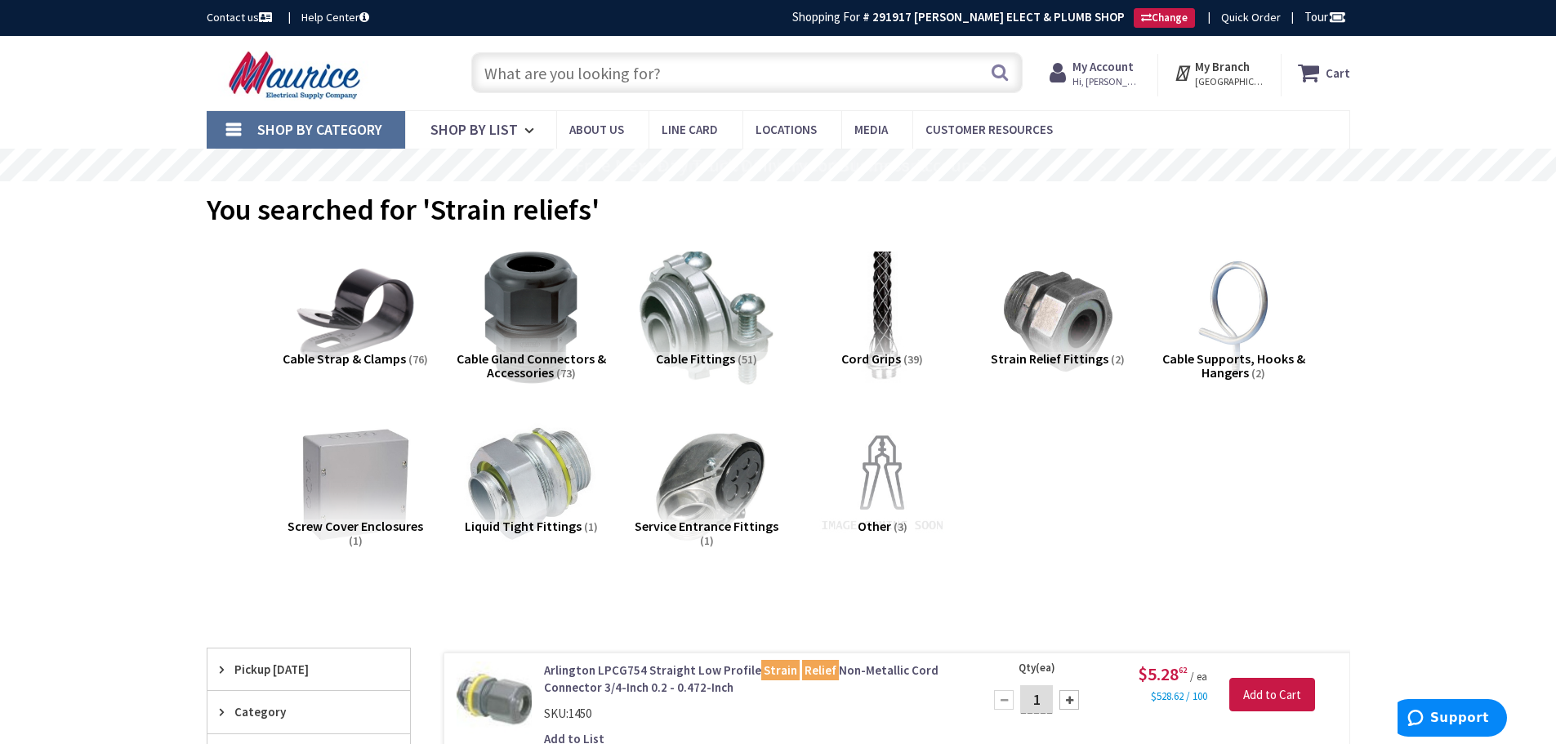
click at [879, 362] on span "Cord Grips" at bounding box center [871, 358] width 60 height 16
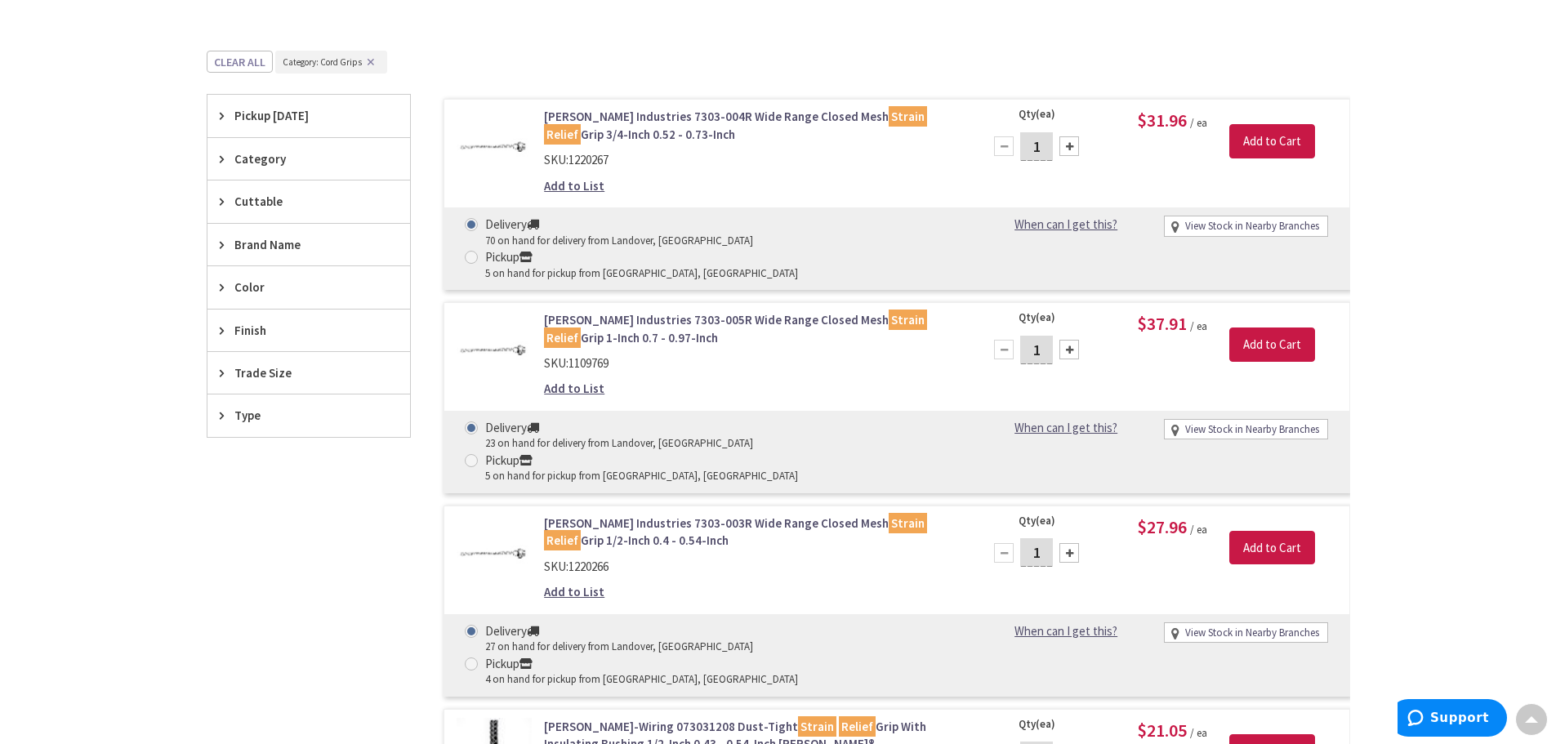
scroll to position [536, 0]
